Goal: Check status: Check status

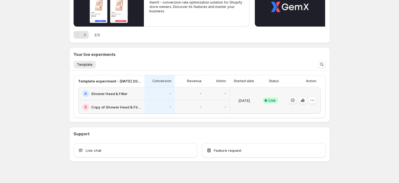
scroll to position [80, 0]
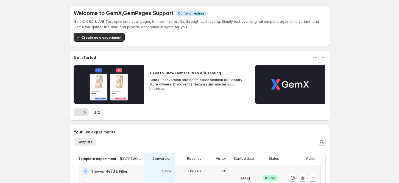
scroll to position [37, 0]
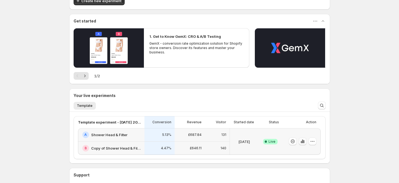
click at [303, 140] on icon "button" at bounding box center [302, 142] width 1 height 4
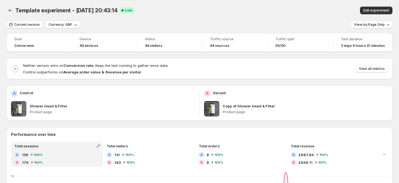
scroll to position [110, 0]
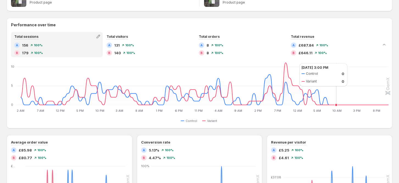
click at [360, 63] on icon "2 AM 2 AM 7 AM 7 AM 12 PM 12 PM 5 PM 5 PM 10 PM 10 PM 3 AM 3 AM 8 AM 8 AM 1 PM …" at bounding box center [200, 88] width 377 height 52
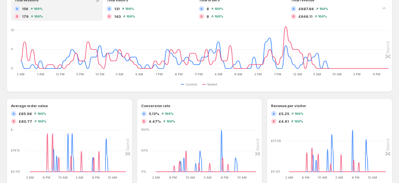
scroll to position [0, 0]
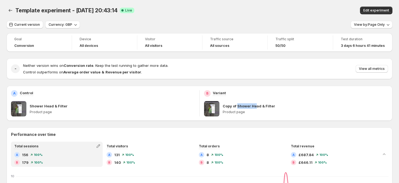
drag, startPoint x: 239, startPoint y: 109, endPoint x: 265, endPoint y: 104, distance: 26.2
click at [264, 105] on p "Copy of Shower Head & Filter" at bounding box center [249, 105] width 52 height 5
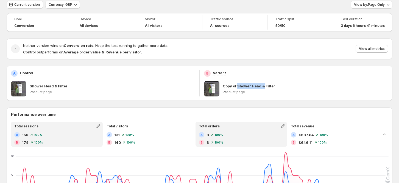
scroll to position [37, 0]
